Goal: Information Seeking & Learning: Learn about a topic

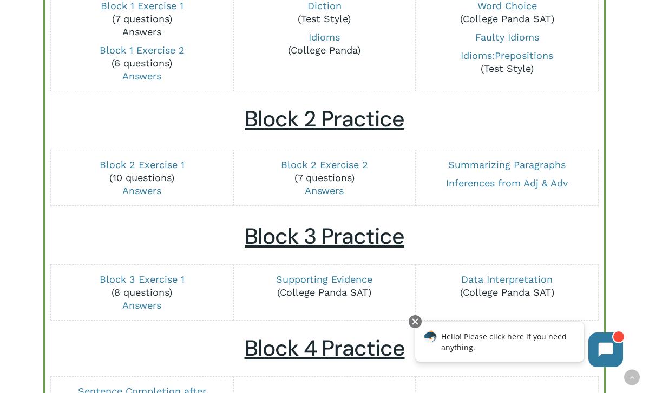
scroll to position [374, 0]
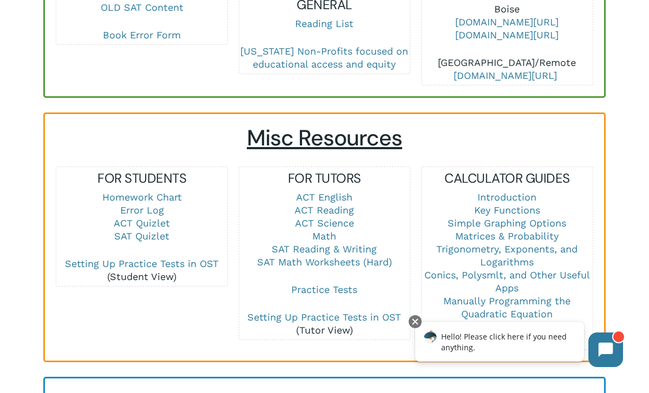
scroll to position [642, 0]
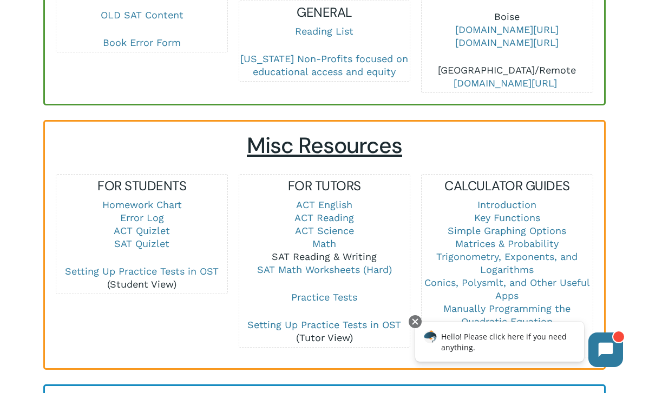
click at [302, 251] on link "SAT Reading & Writing" at bounding box center [324, 256] width 105 height 11
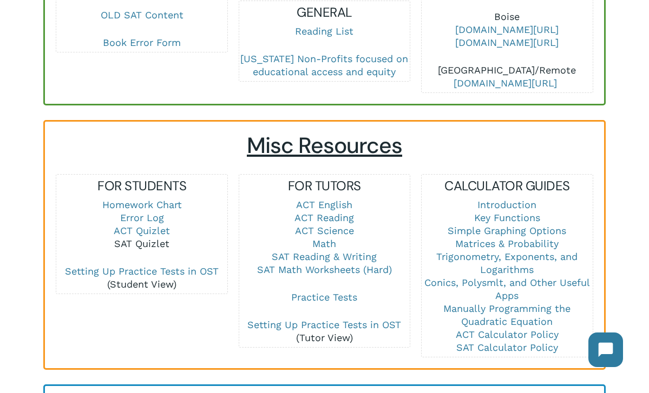
click at [140, 238] on link "SAT Quizlet" at bounding box center [141, 243] width 55 height 11
